Goal: Navigation & Orientation: Find specific page/section

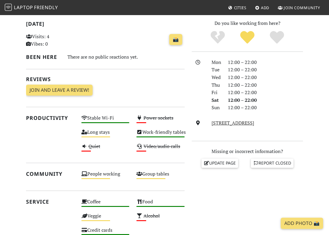
scroll to position [126, 0]
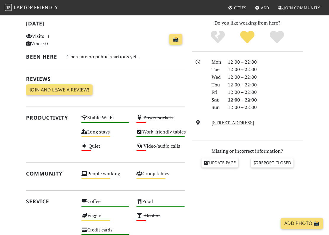
click at [39, 58] on h2 "Been here" at bounding box center [43, 56] width 34 height 6
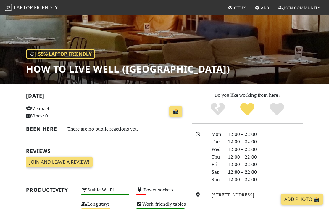
scroll to position [52, 0]
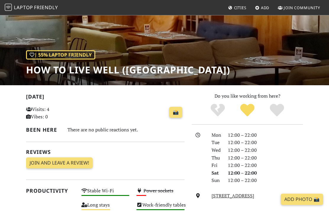
click at [48, 71] on h1 "HOW to live well ([GEOGRAPHIC_DATA])" at bounding box center [128, 69] width 204 height 11
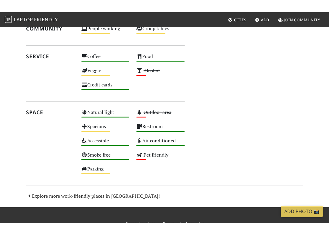
scroll to position [282, 0]
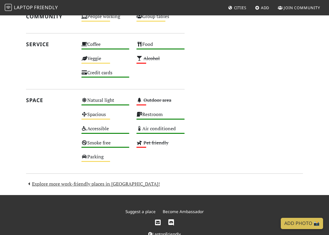
click at [63, 183] on link "Explore more work-friendly places in [GEOGRAPHIC_DATA]!" at bounding box center [93, 183] width 134 height 6
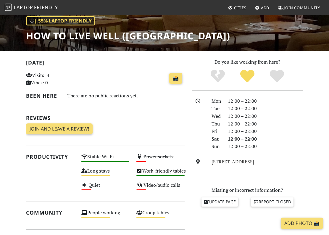
scroll to position [87, 0]
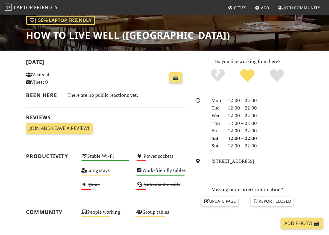
click at [231, 158] on link "[STREET_ADDRESS]" at bounding box center [232, 161] width 43 height 6
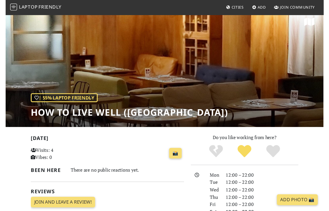
scroll to position [0, 0]
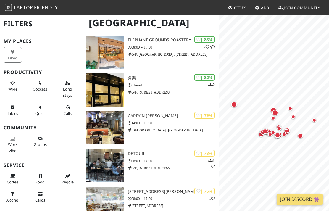
scroll to position [313, 0]
